Goal: Communication & Community: Answer question/provide support

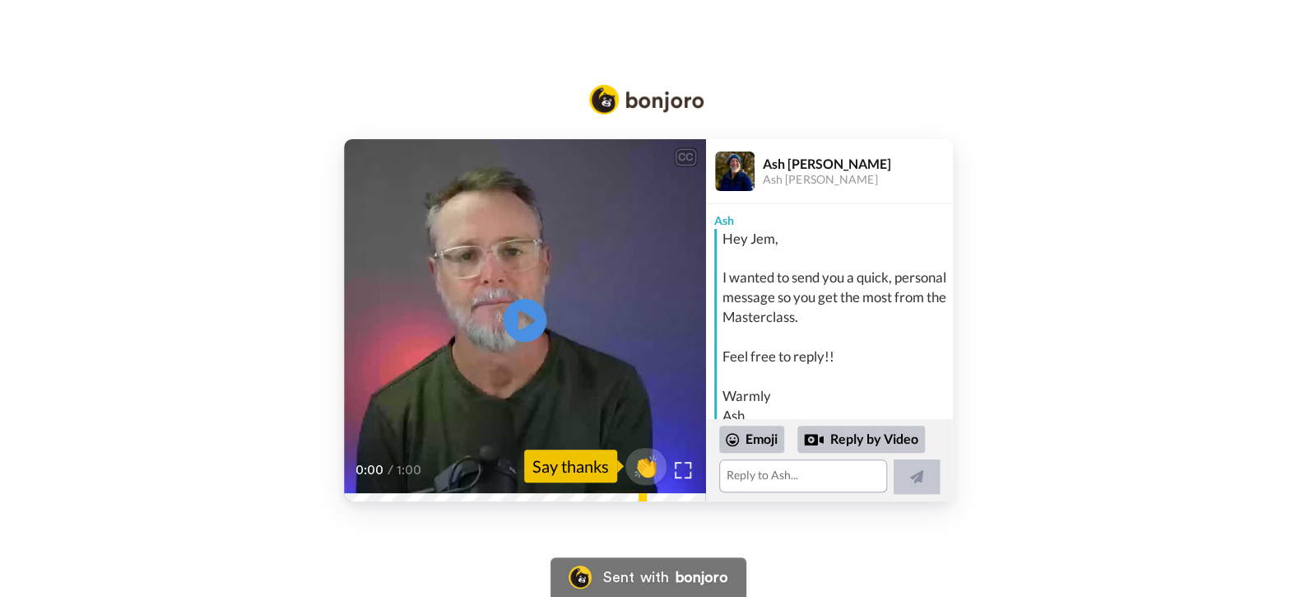
click at [518, 318] on icon "Play/Pause" at bounding box center [525, 320] width 44 height 78
click at [467, 371] on video at bounding box center [525, 320] width 362 height 362
click at [539, 306] on icon at bounding box center [525, 320] width 44 height 44
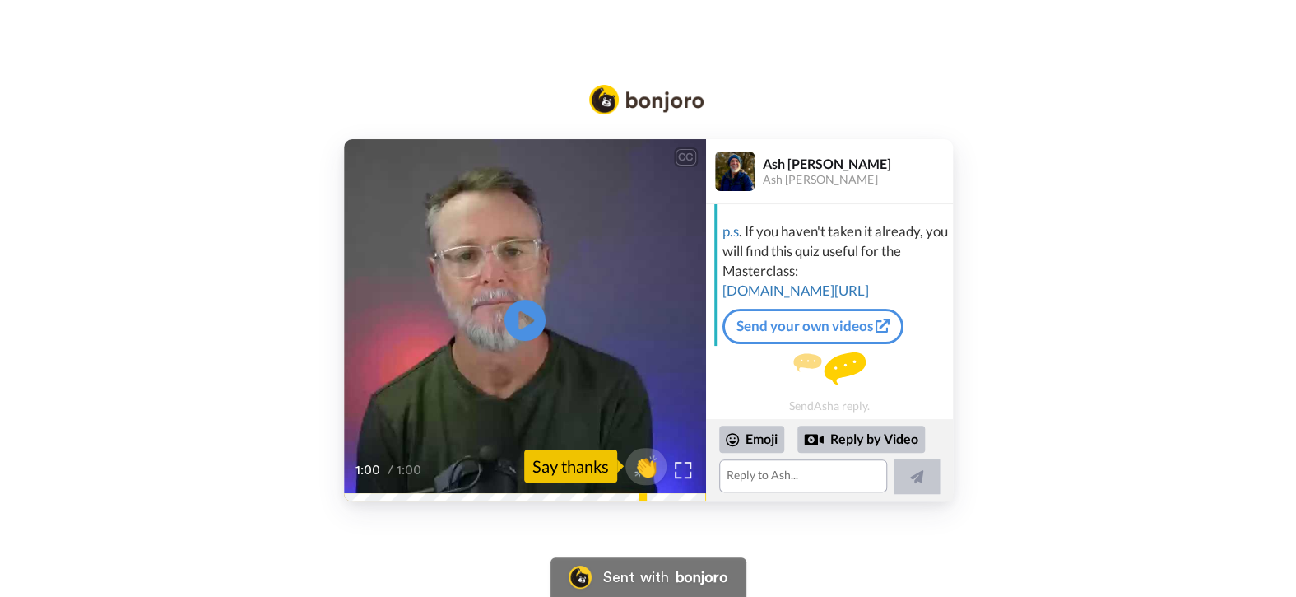
scroll to position [224, 0]
click at [759, 443] on div "Emoji" at bounding box center [751, 438] width 65 height 26
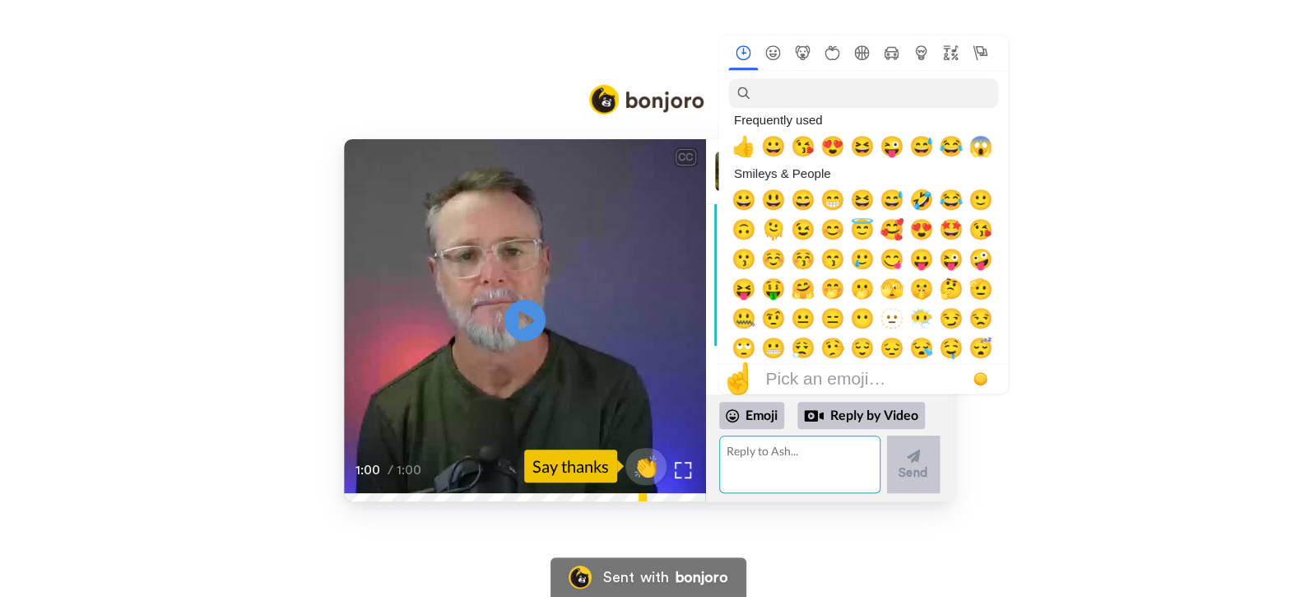
click at [779, 458] on textarea at bounding box center [799, 464] width 161 height 58
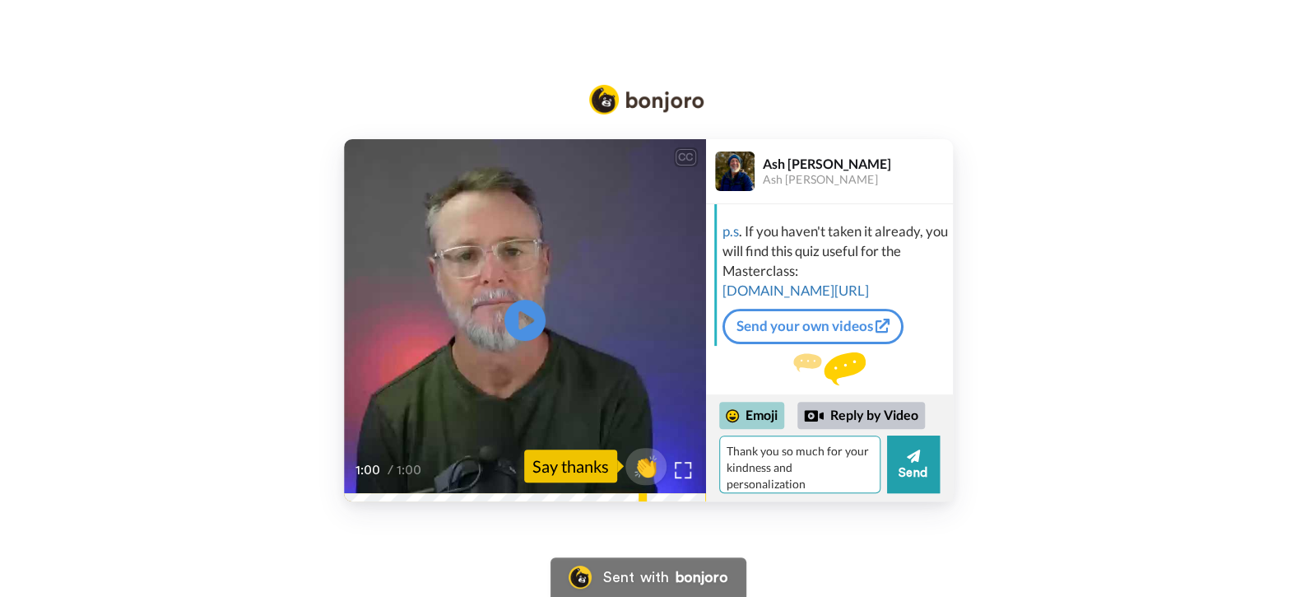
type textarea "Thank you so much for your kindness and personalization"
click at [767, 415] on div "Emoji" at bounding box center [751, 415] width 65 height 26
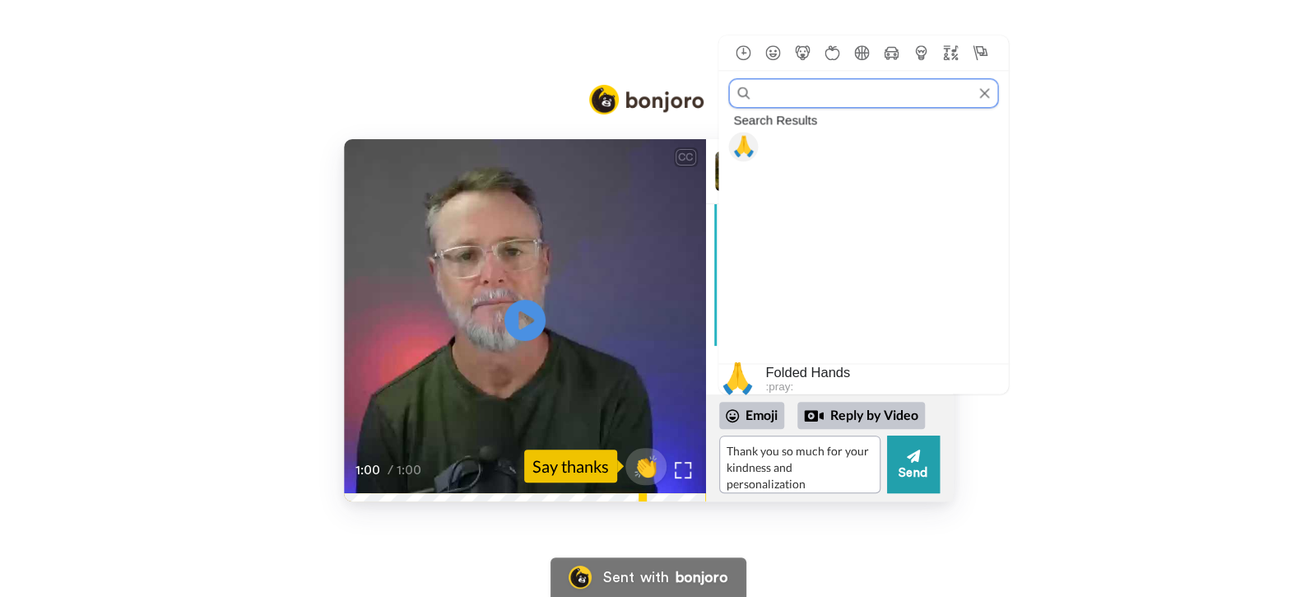
click at [736, 148] on span "🙏" at bounding box center [743, 147] width 25 height 23
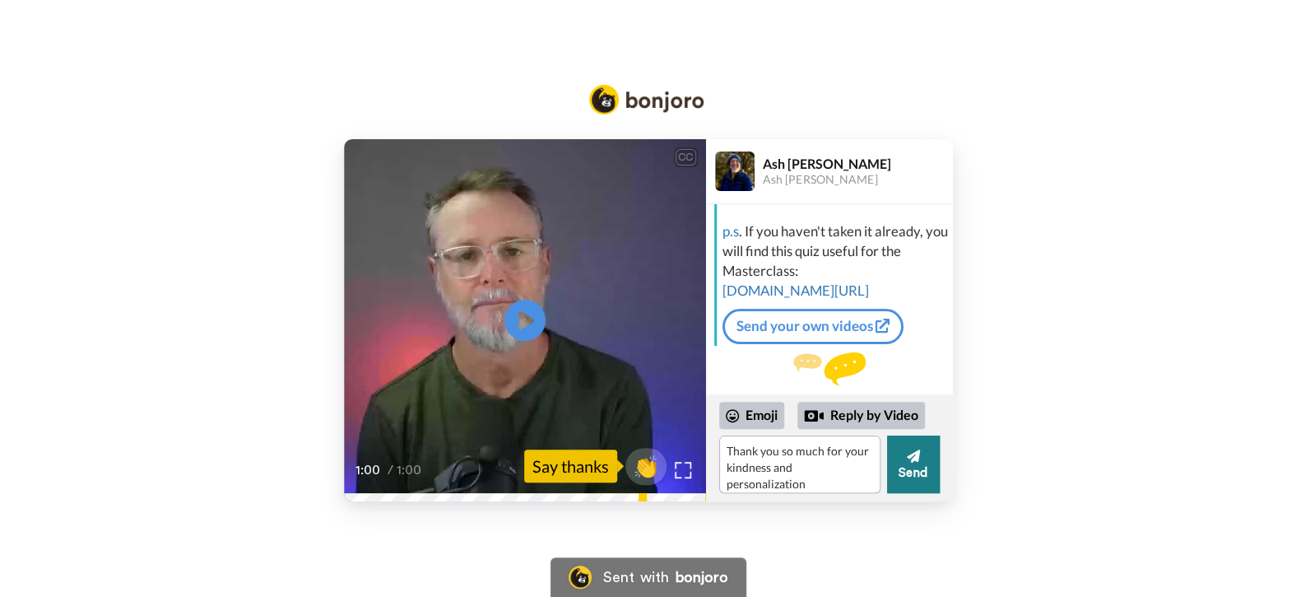
click at [913, 466] on button "Send" at bounding box center [913, 464] width 53 height 58
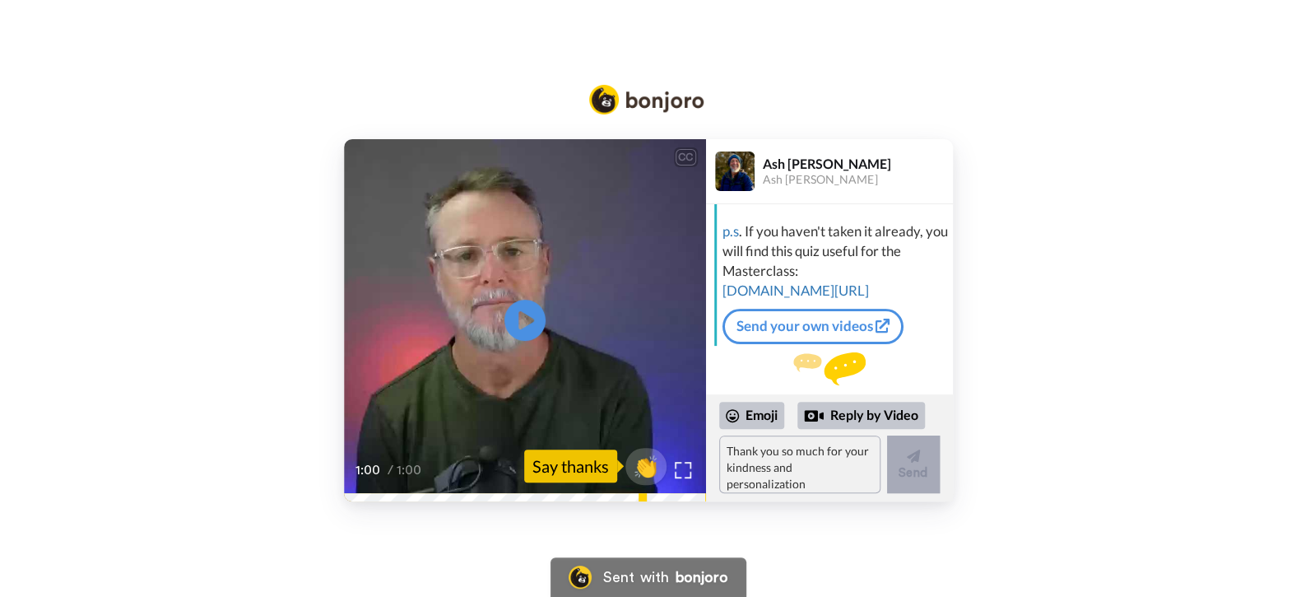
scroll to position [298, 0]
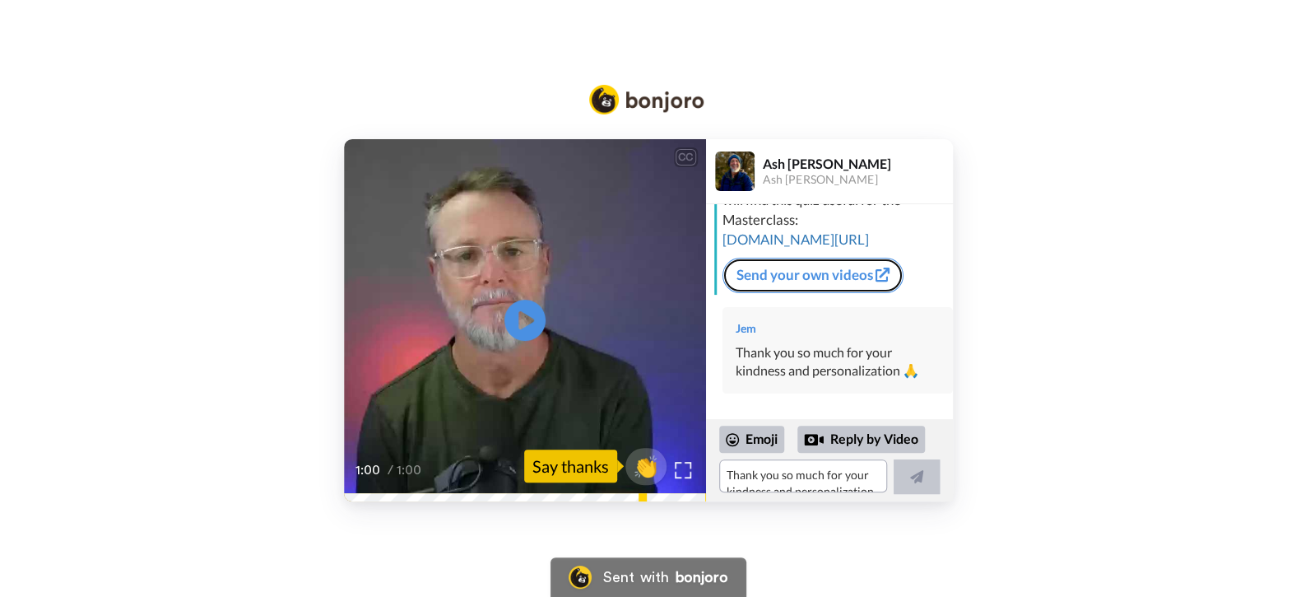
click at [811, 253] on div "Hey [PERSON_NAME], I wanted to send you a quick, personal message so you get th…" at bounding box center [831, 124] width 235 height 341
click at [811, 274] on link "Send your own videos" at bounding box center [813, 277] width 181 height 35
